Goal: Check status: Check status

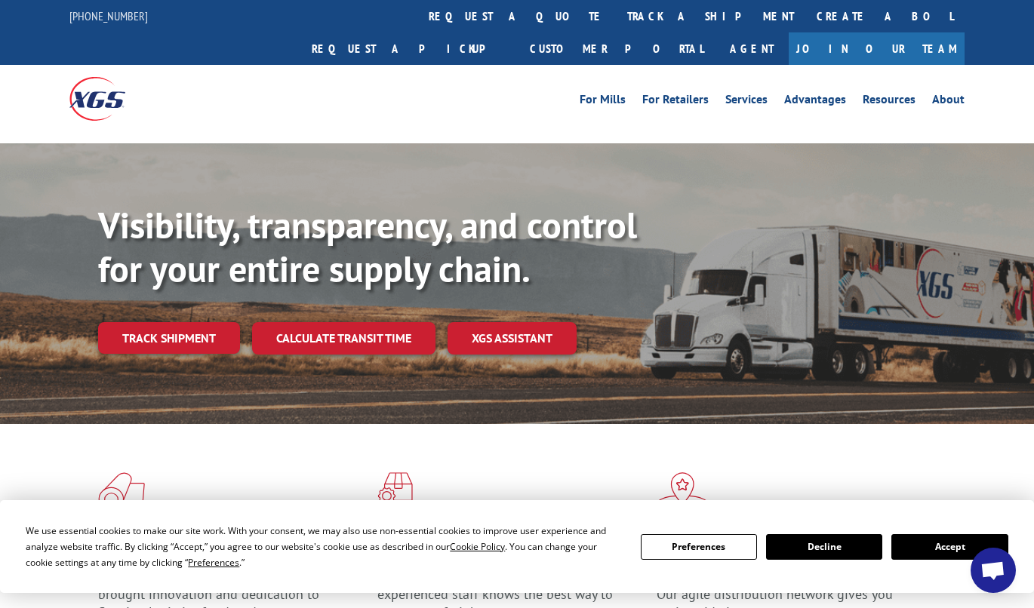
click at [929, 551] on button "Accept" at bounding box center [950, 547] width 116 height 26
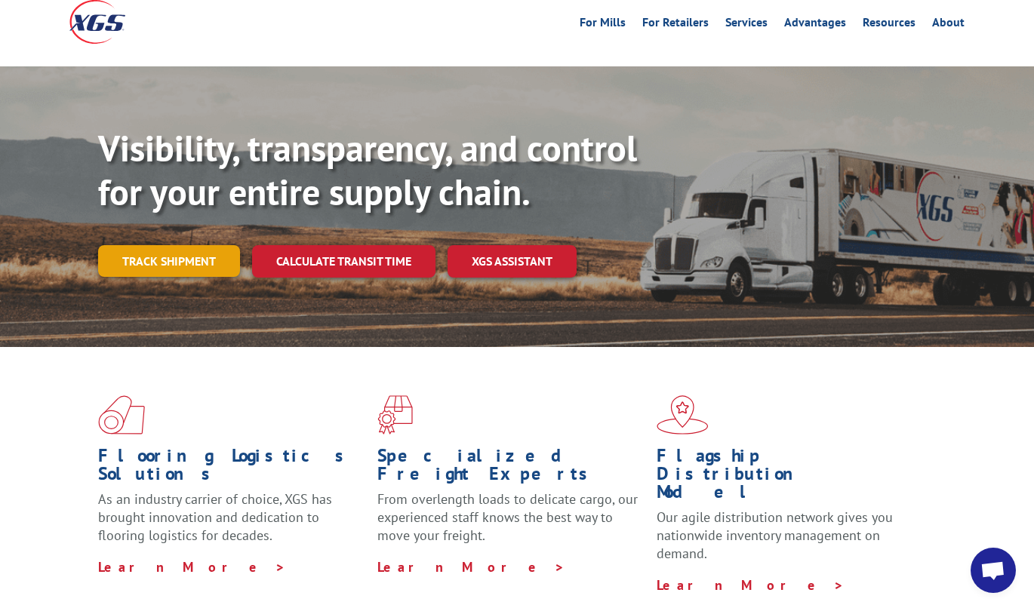
scroll to position [151, 0]
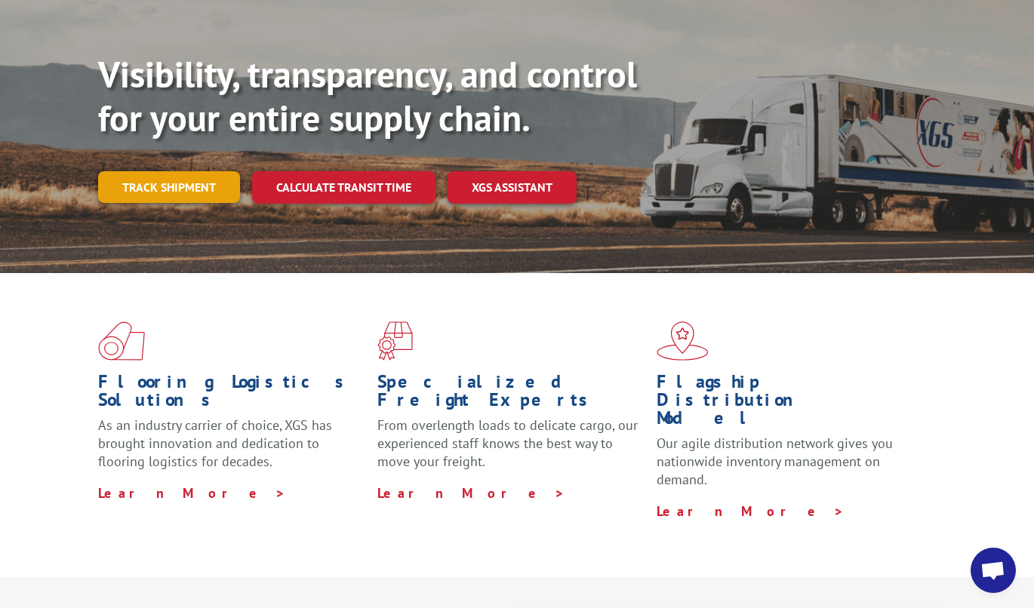
click at [183, 171] on link "Track shipment" at bounding box center [169, 187] width 142 height 32
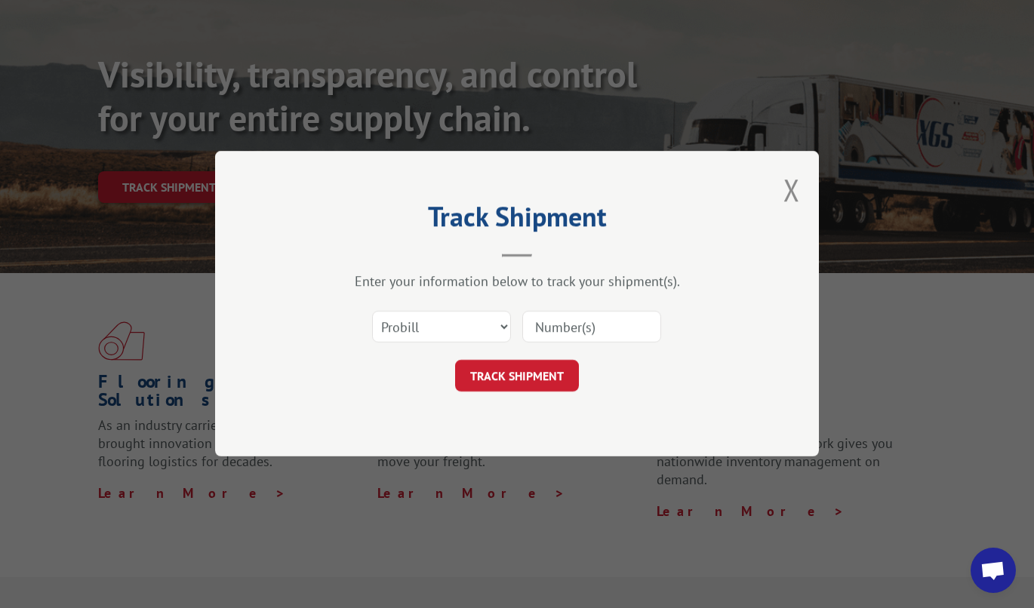
click at [554, 320] on input at bounding box center [591, 328] width 139 height 32
paste input "15971515"
type input "15971515"
click at [530, 374] on button "TRACK SHIPMENT" at bounding box center [517, 377] width 124 height 32
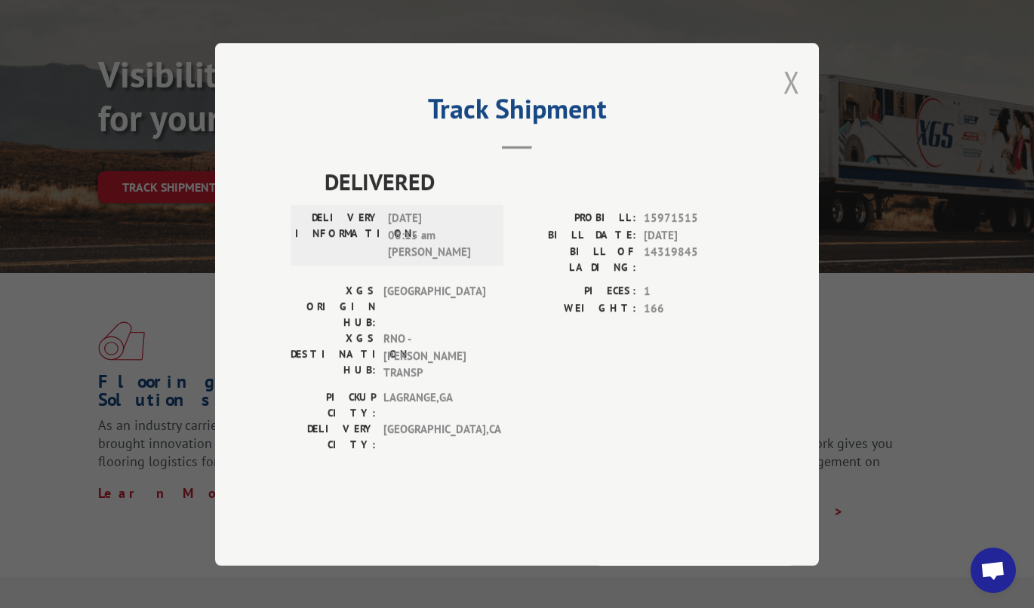
click at [790, 102] on button "Close modal" at bounding box center [792, 82] width 17 height 40
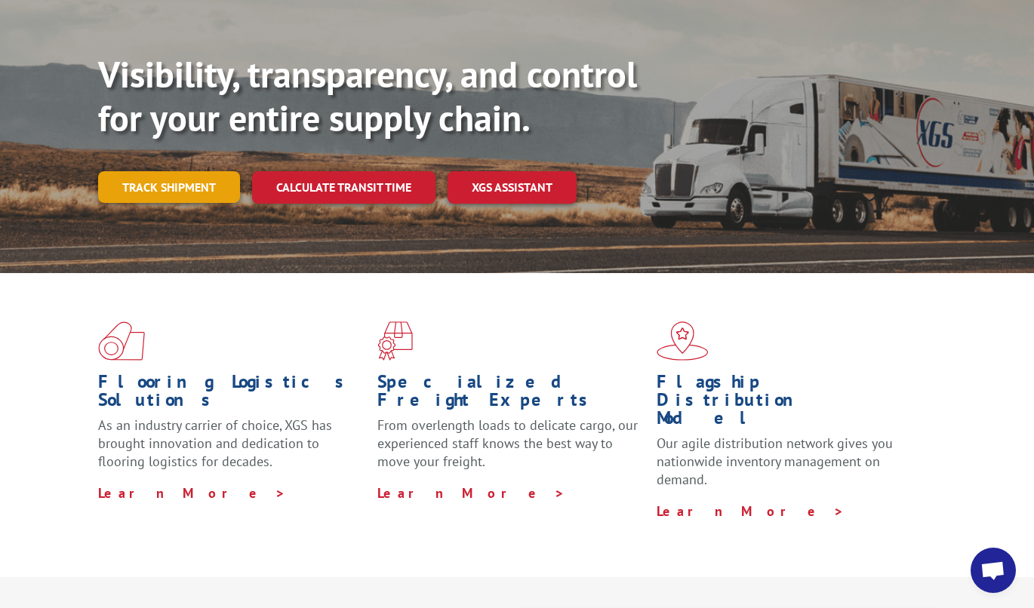
click at [210, 171] on link "Track shipment" at bounding box center [169, 187] width 142 height 32
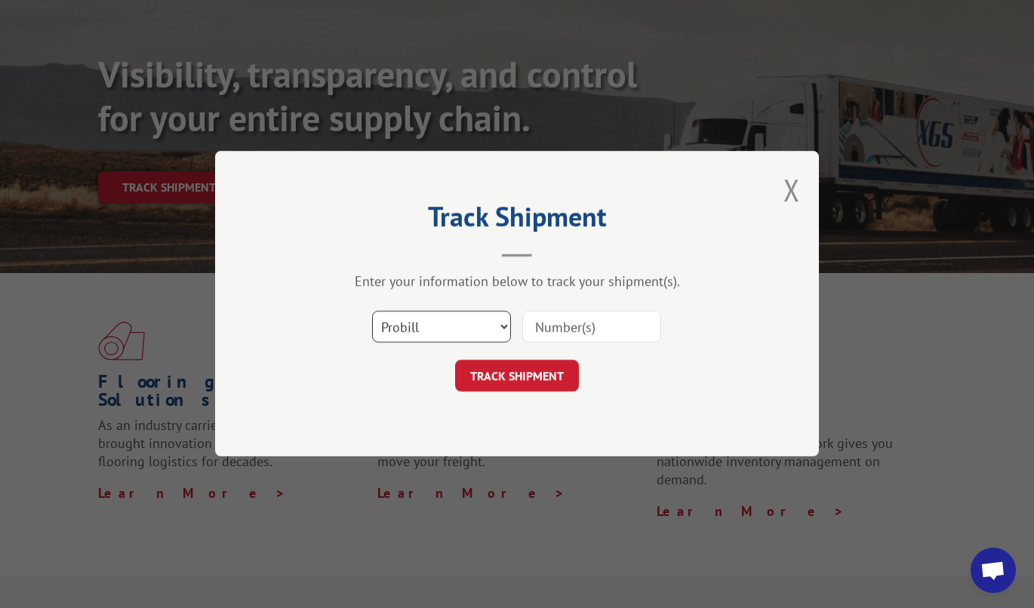
click at [467, 328] on select "Select category... Probill BOL PO" at bounding box center [441, 328] width 139 height 32
select select "bol"
click at [372, 312] on select "Select category... Probill BOL PO" at bounding box center [441, 328] width 139 height 32
click at [546, 331] on input at bounding box center [591, 328] width 139 height 32
paste input "15971515"
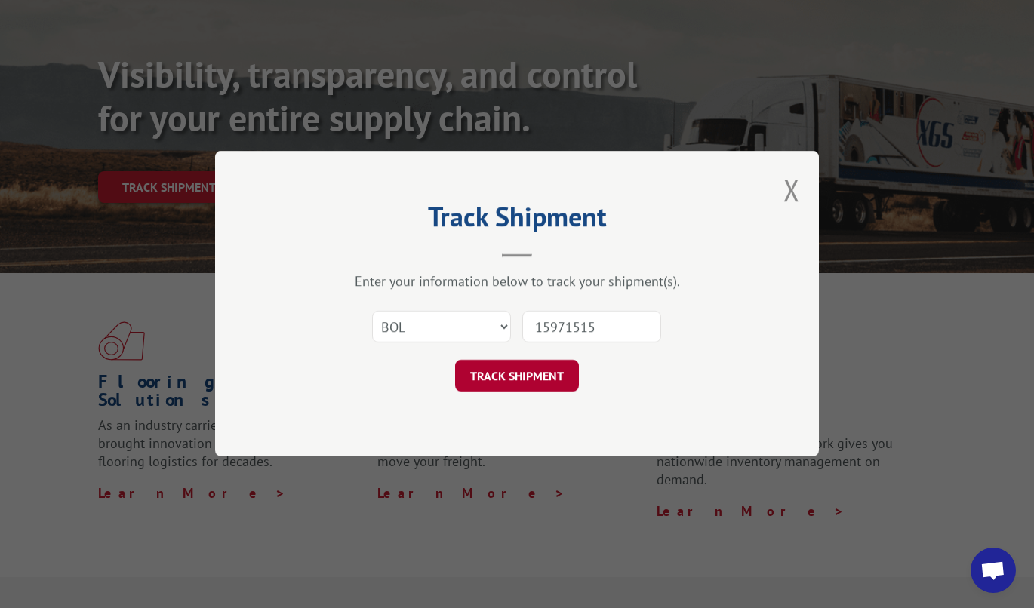
type input "15971515"
click at [518, 371] on button "TRACK SHIPMENT" at bounding box center [517, 377] width 124 height 32
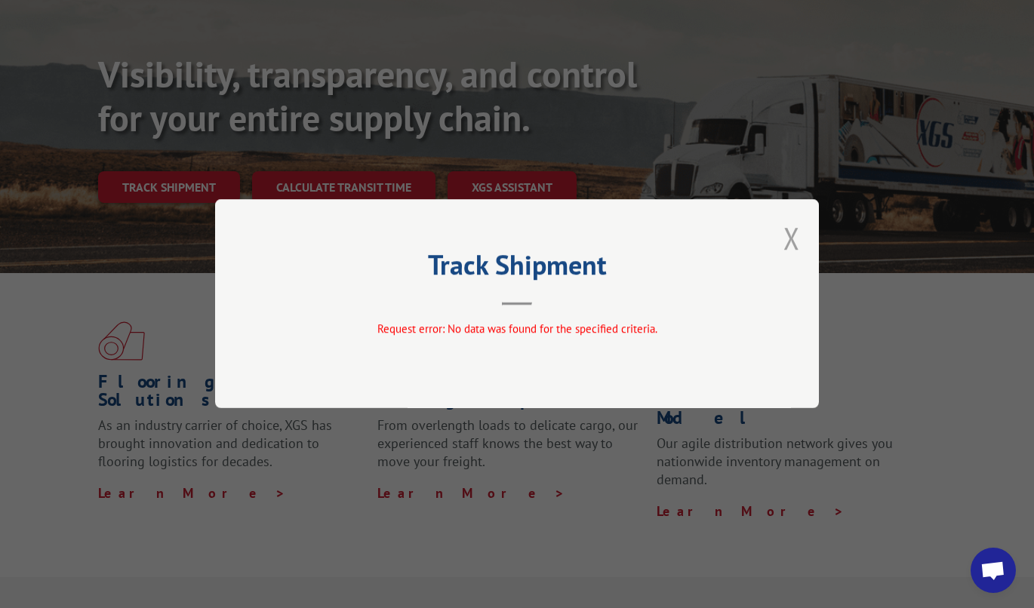
click at [795, 241] on button "Close modal" at bounding box center [792, 238] width 17 height 40
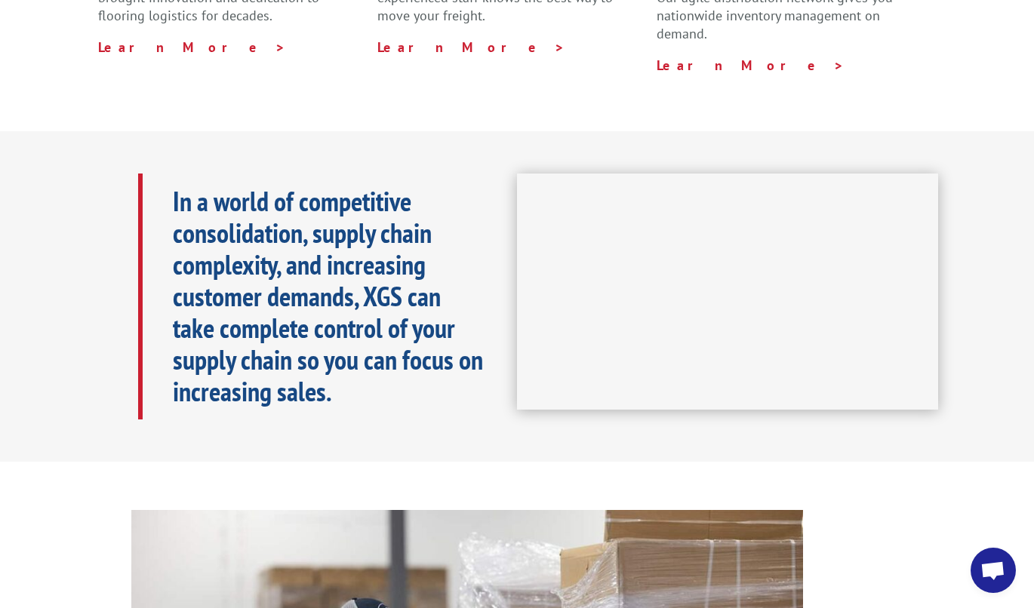
scroll to position [604, 0]
